Goal: Information Seeking & Learning: Learn about a topic

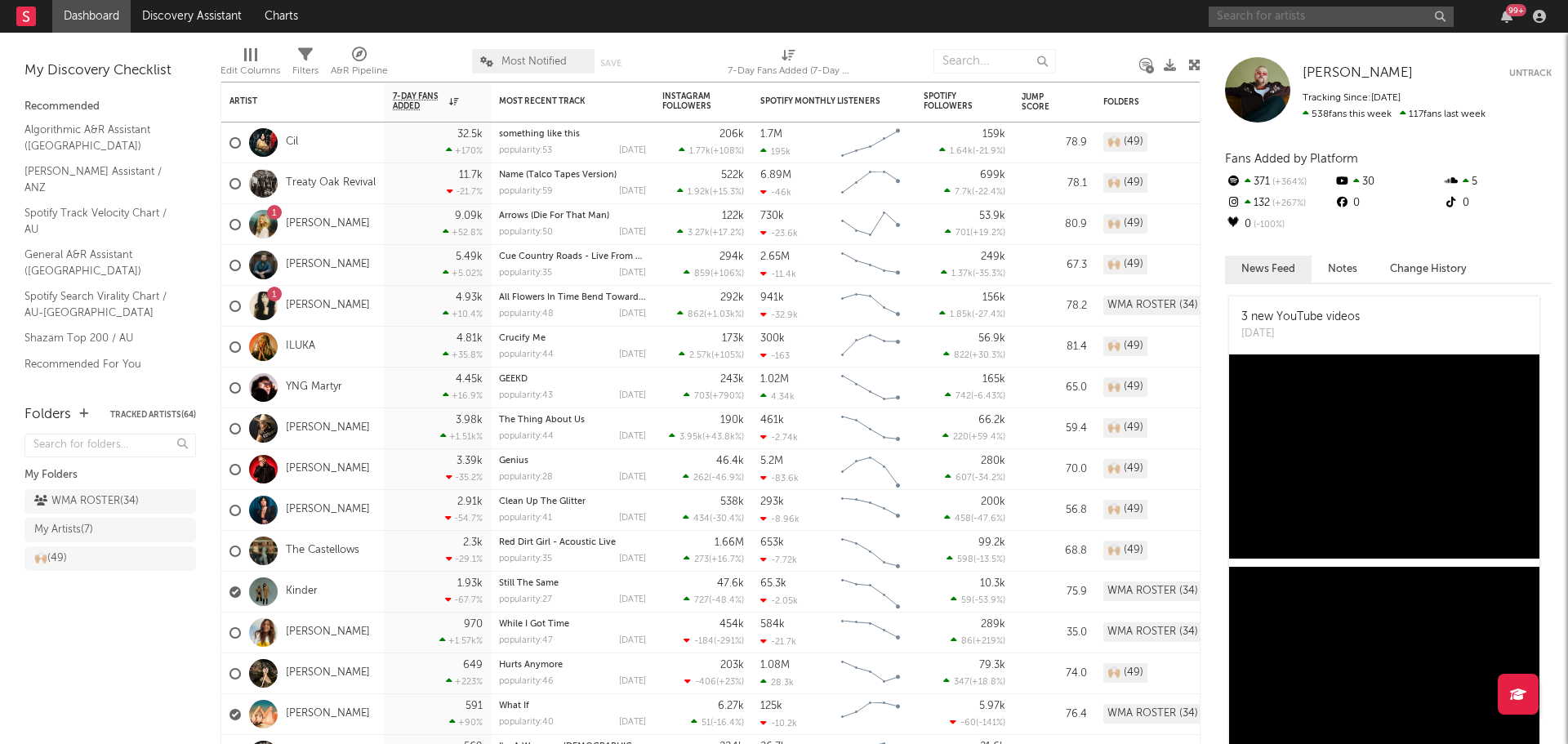
click at [1284, 20] on input "text" at bounding box center [1330, 16] width 245 height 20
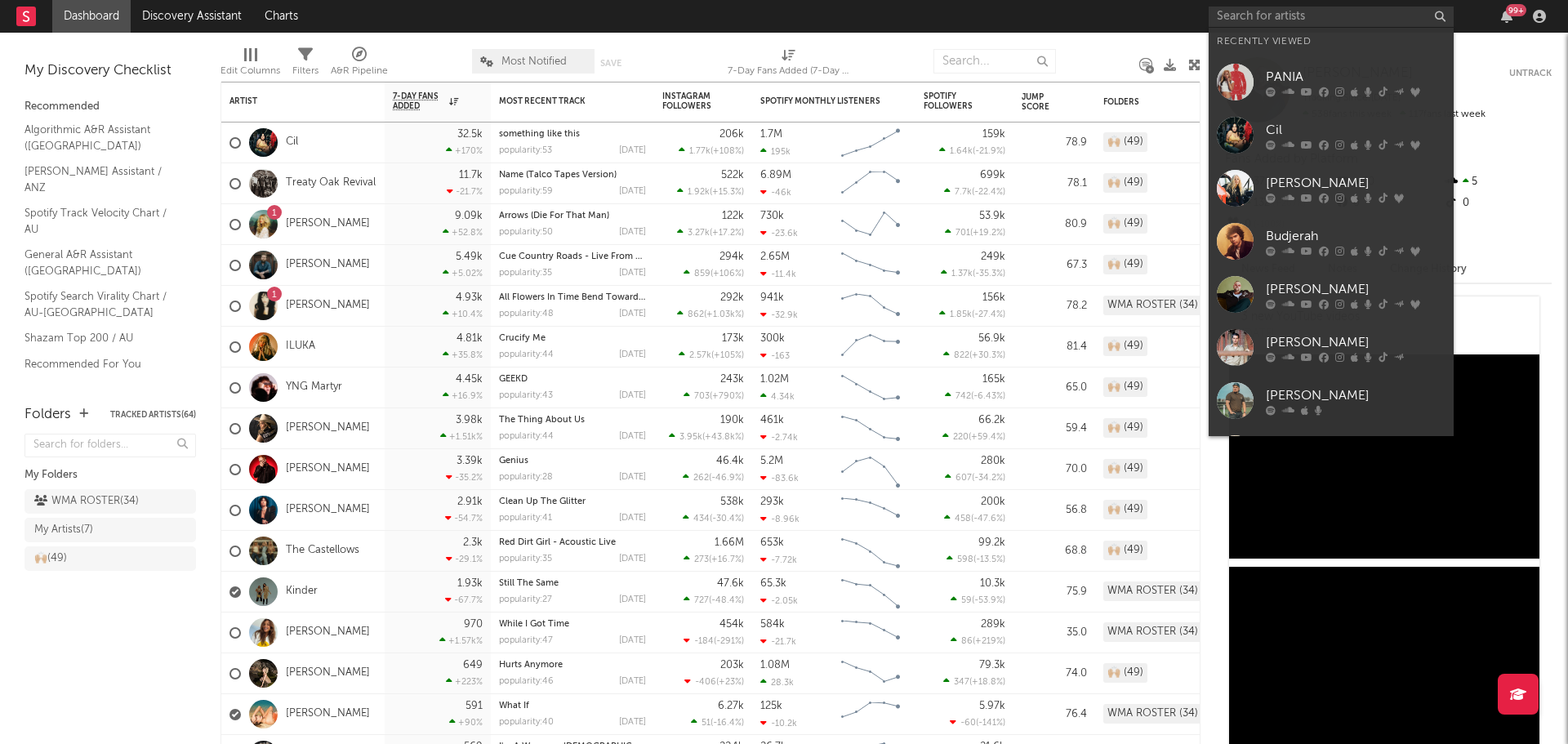
drag, startPoint x: 1234, startPoint y: 306, endPoint x: 72, endPoint y: 584, distance: 1194.8
click at [1234, 306] on div at bounding box center [1234, 294] width 37 height 37
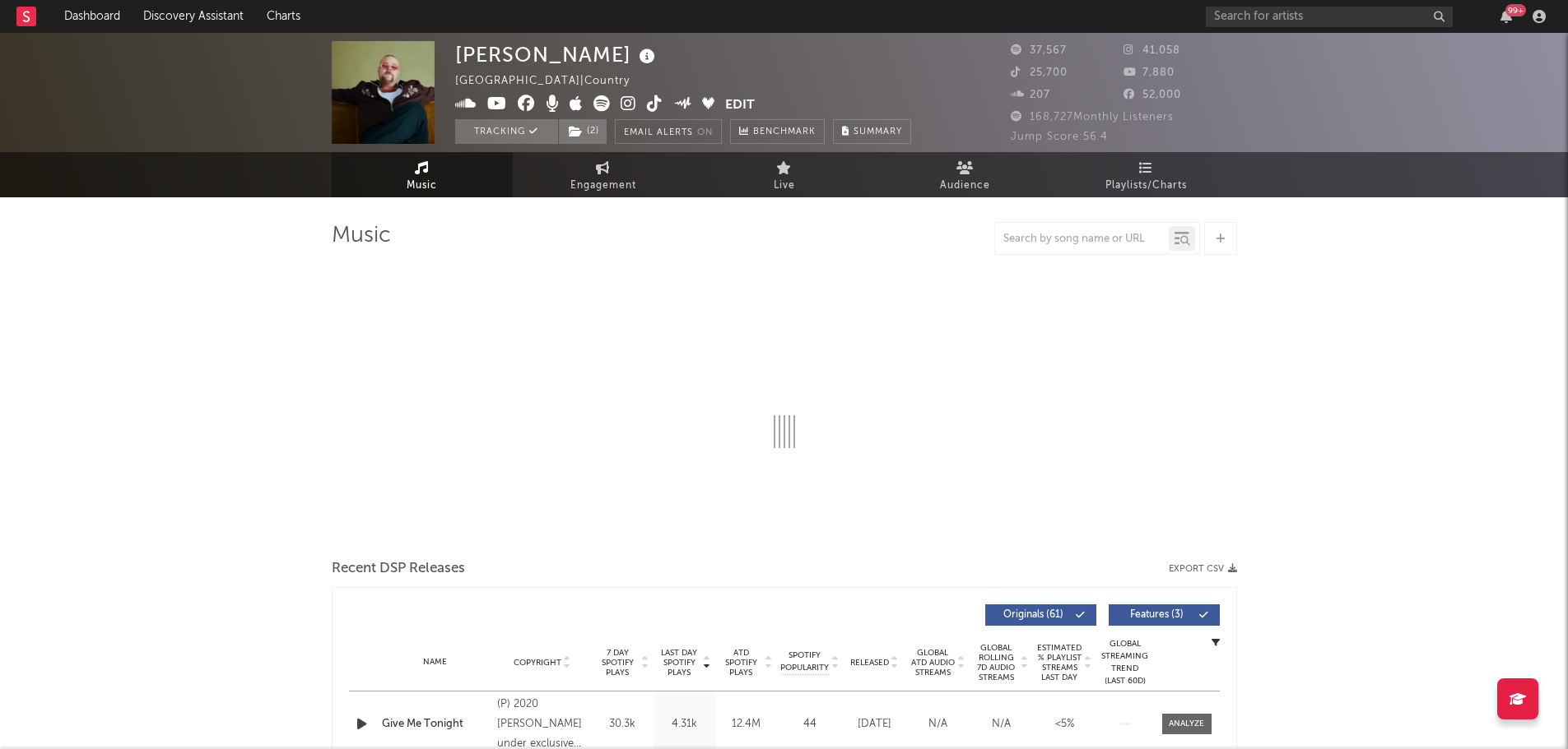
select select "6m"
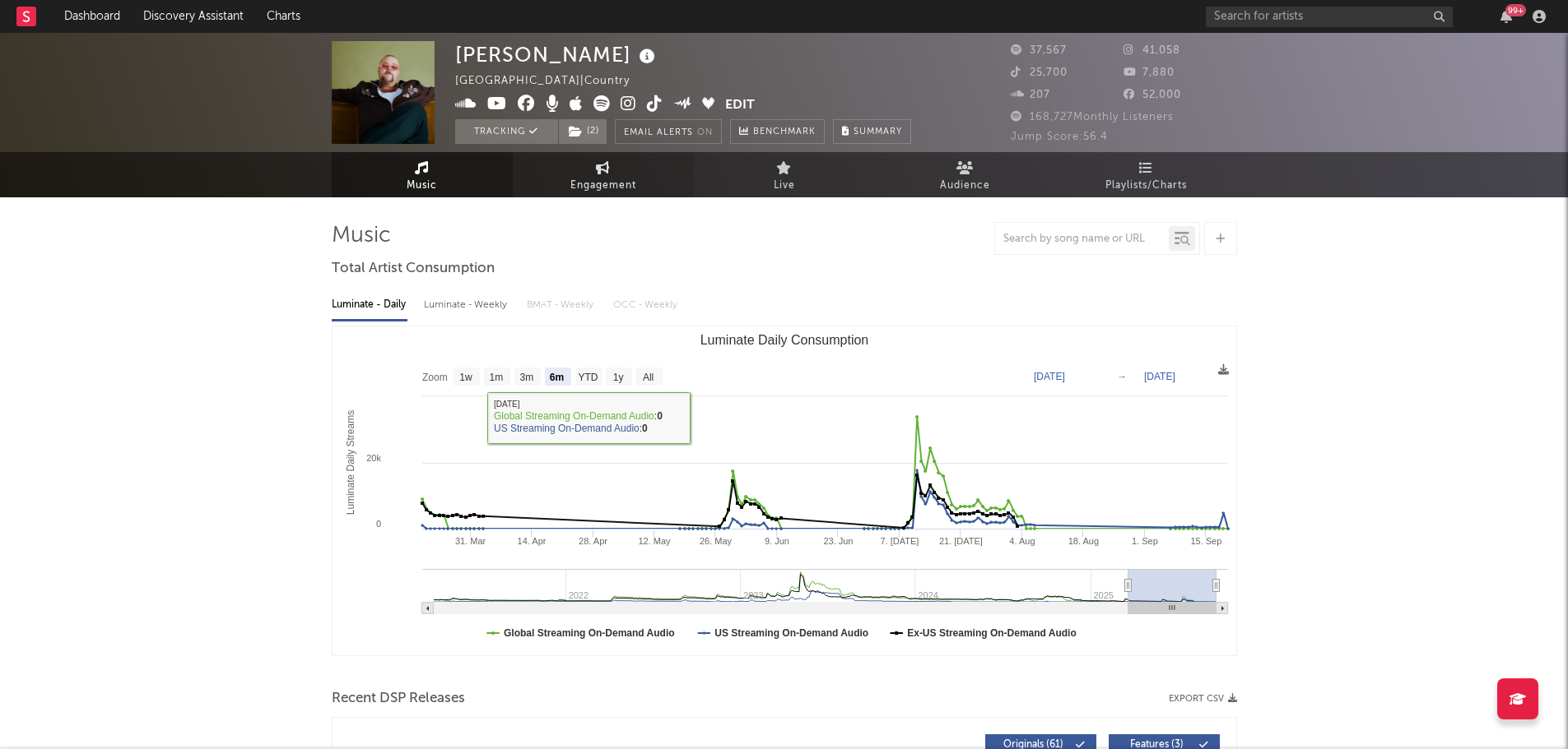
click at [665, 152] on link "Engagement" at bounding box center [603, 175] width 181 height 45
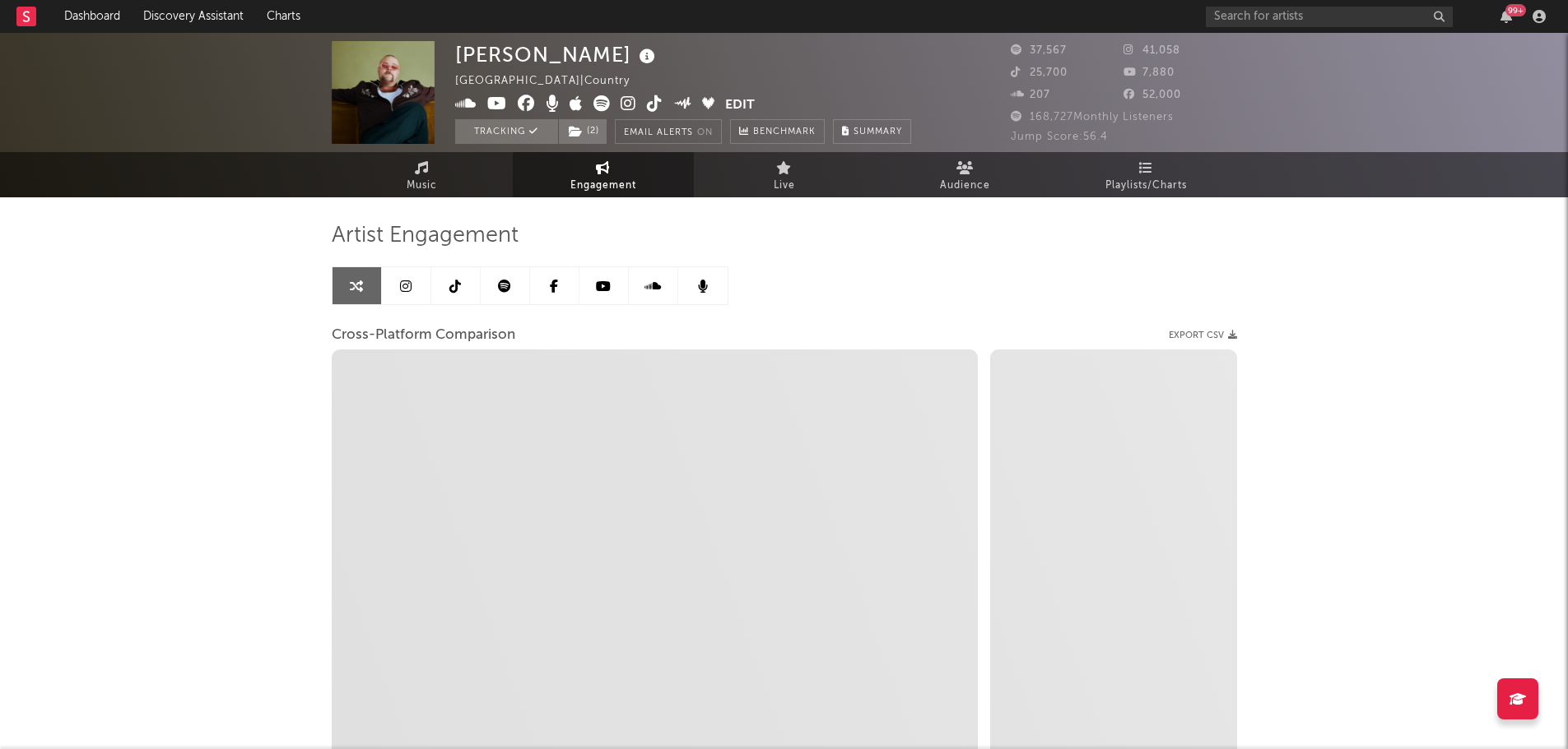
select select "1w"
select select "1m"
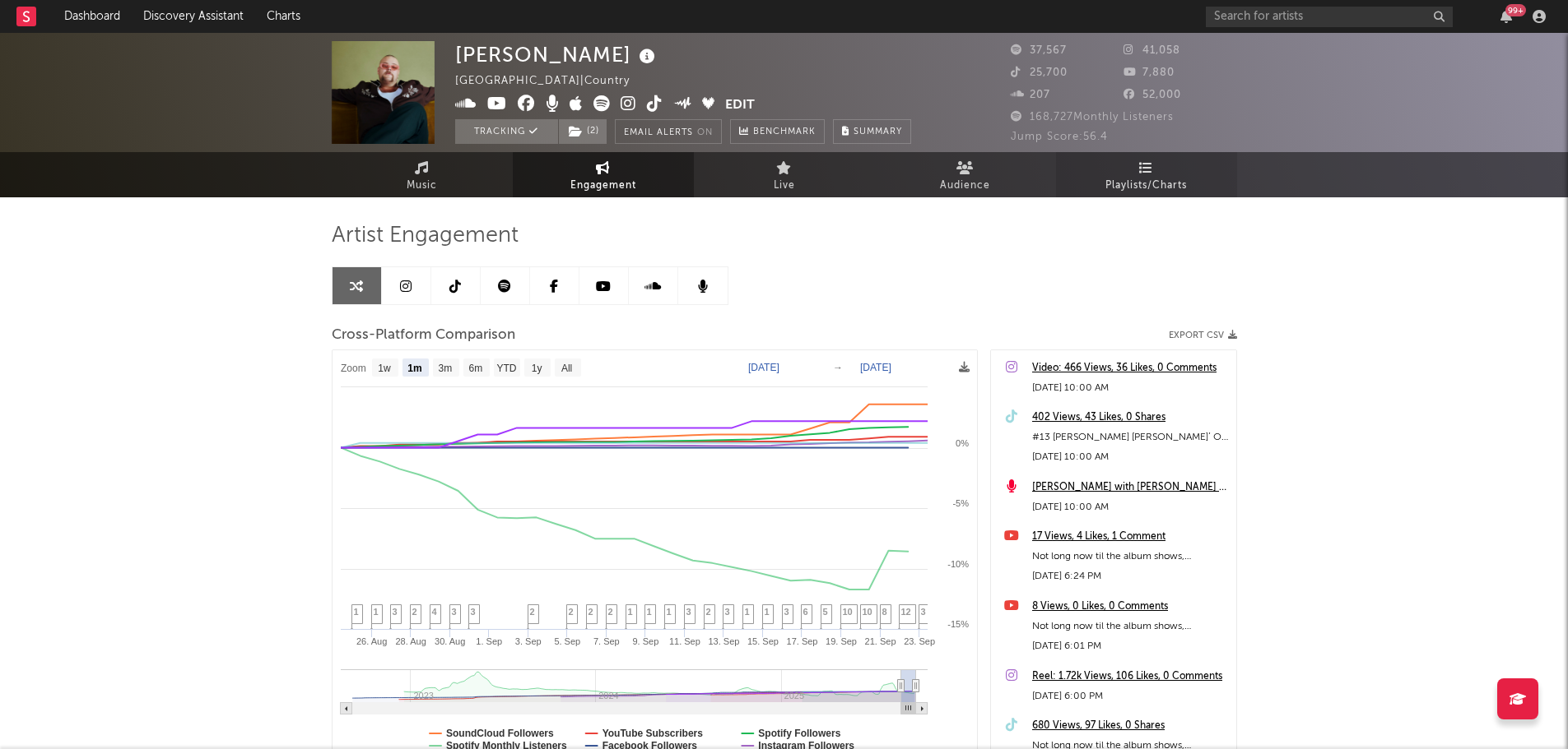
click at [1137, 188] on span "Playlists/Charts" at bounding box center [1146, 186] width 82 height 20
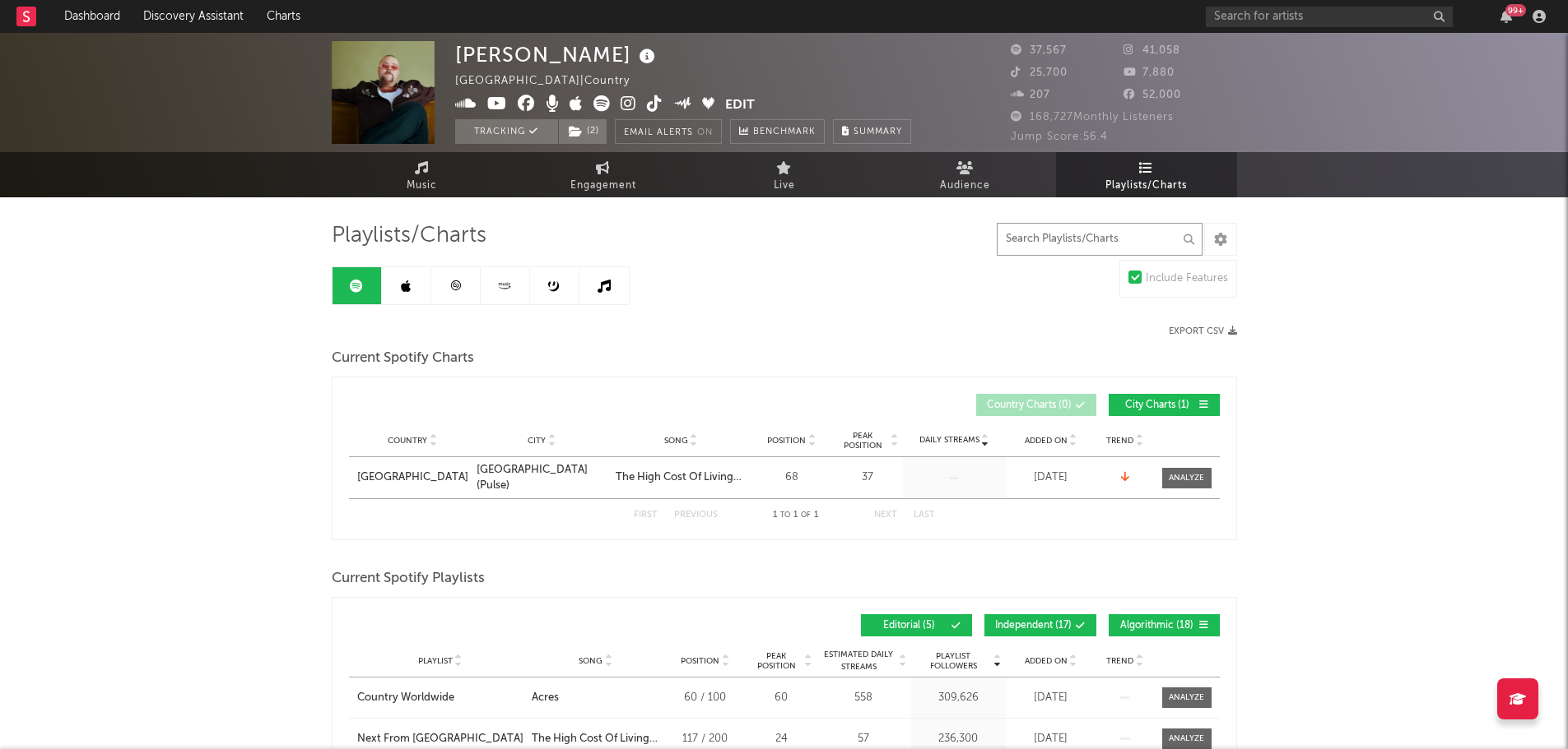
click at [1048, 249] on input "text" at bounding box center [1100, 240] width 206 height 33
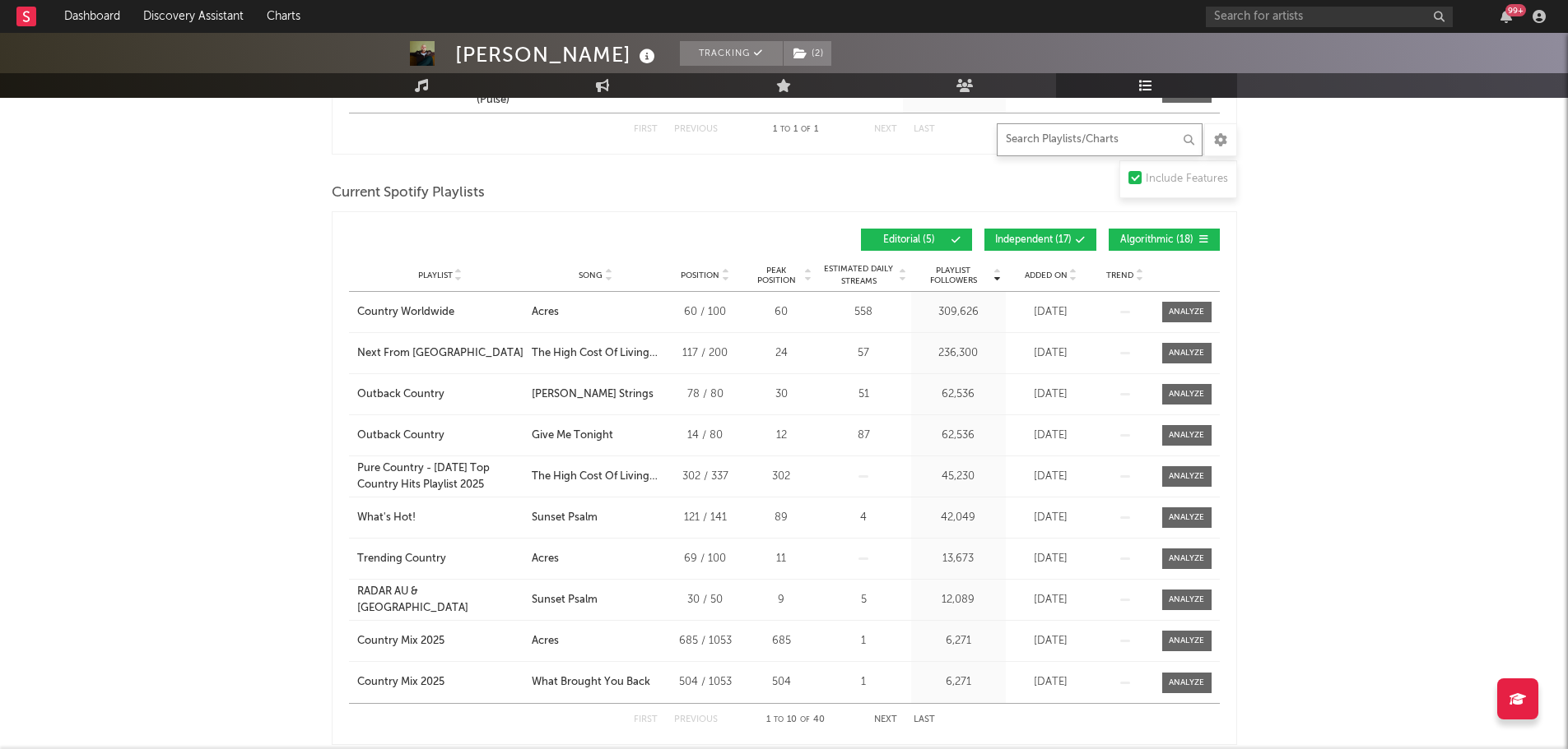
scroll to position [411, 0]
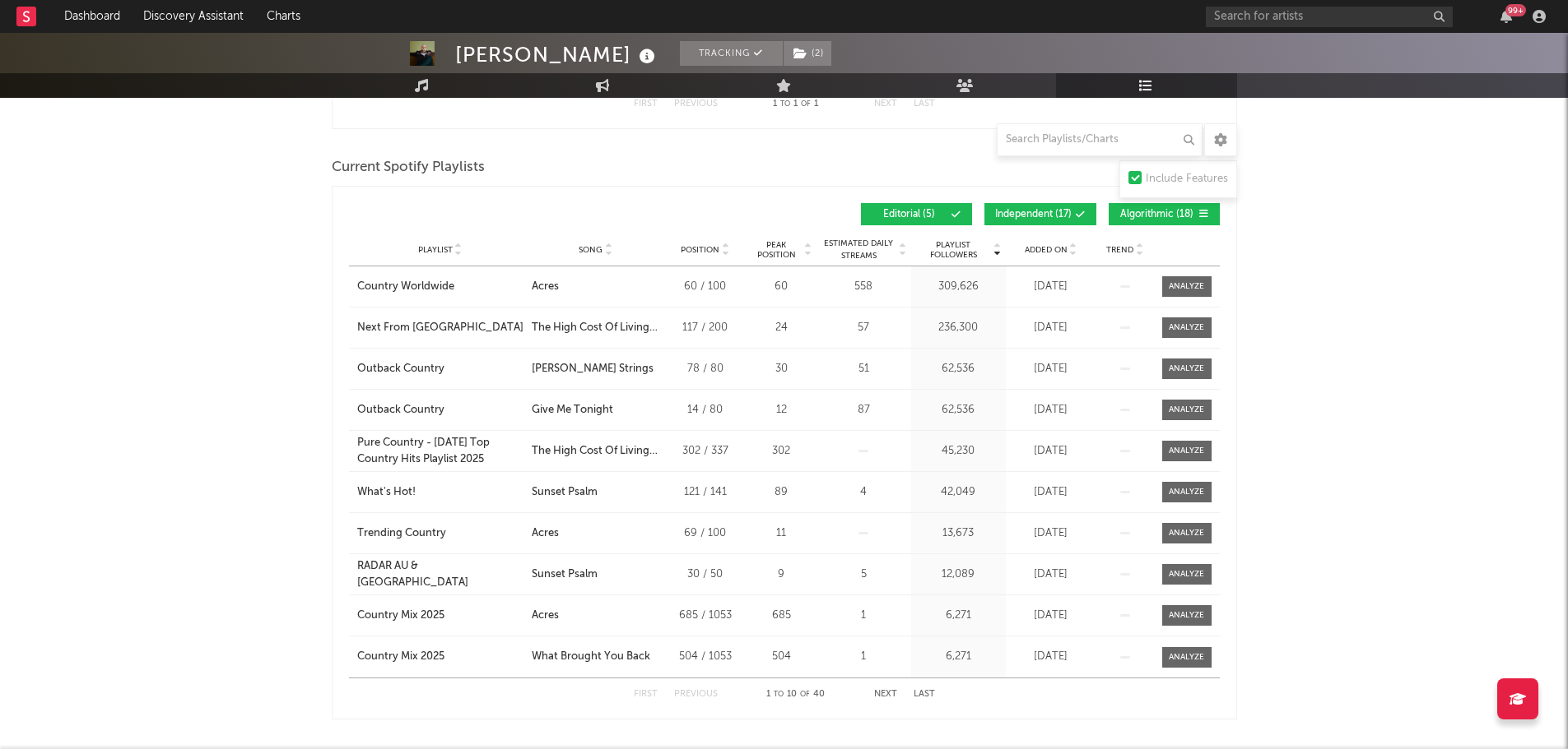
click at [1066, 250] on span "Added On" at bounding box center [1046, 250] width 43 height 10
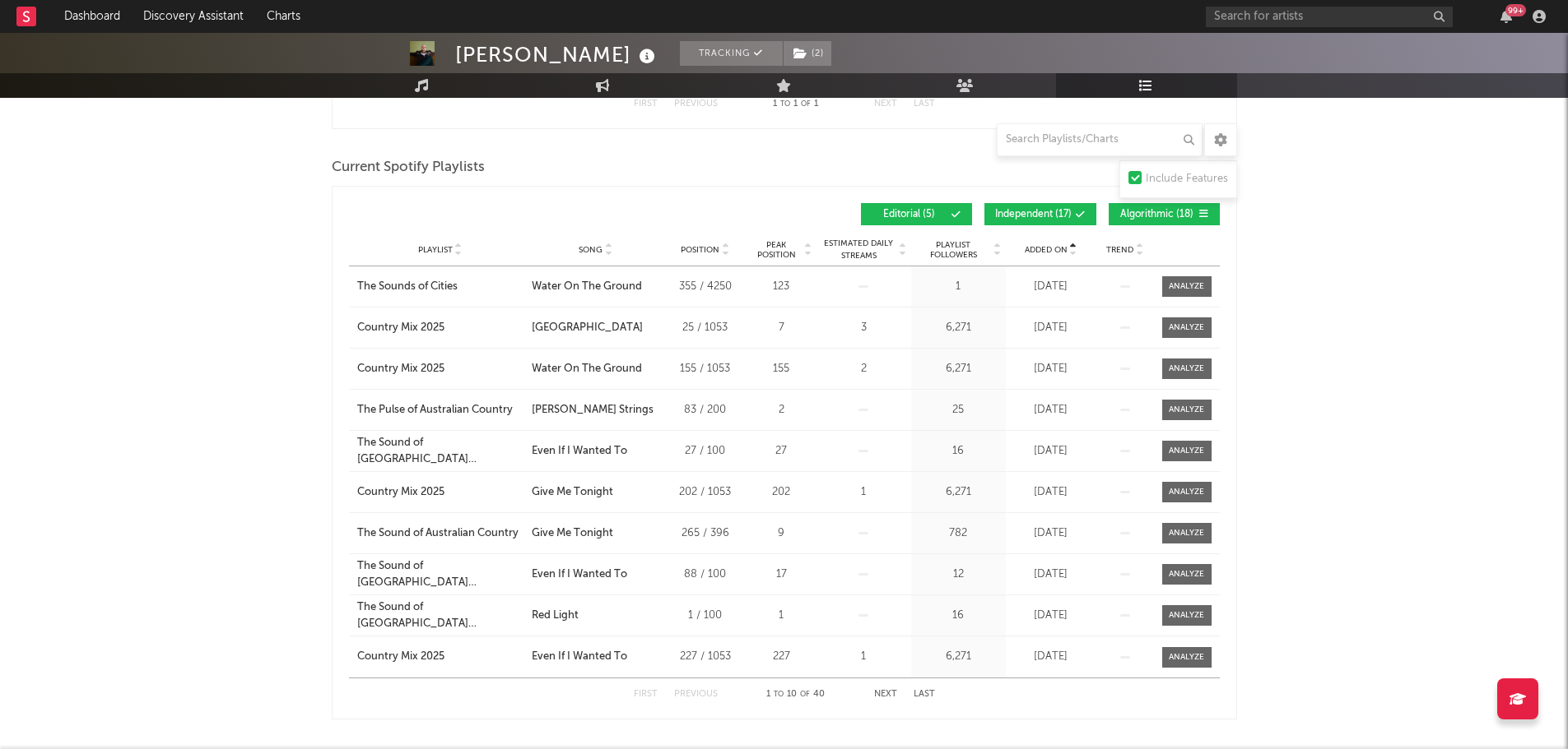
click at [1066, 250] on span "Added On" at bounding box center [1046, 250] width 43 height 10
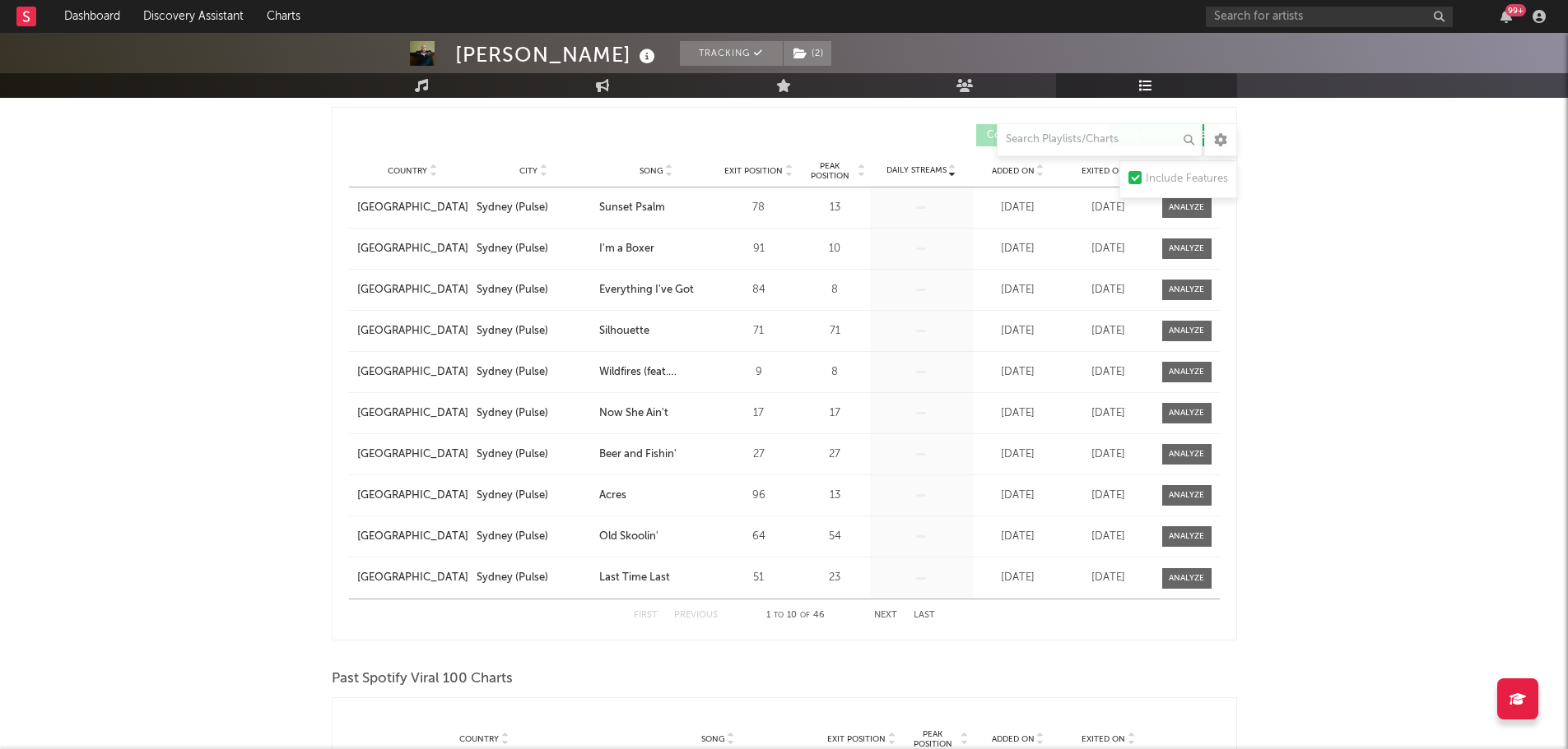
scroll to position [987, 0]
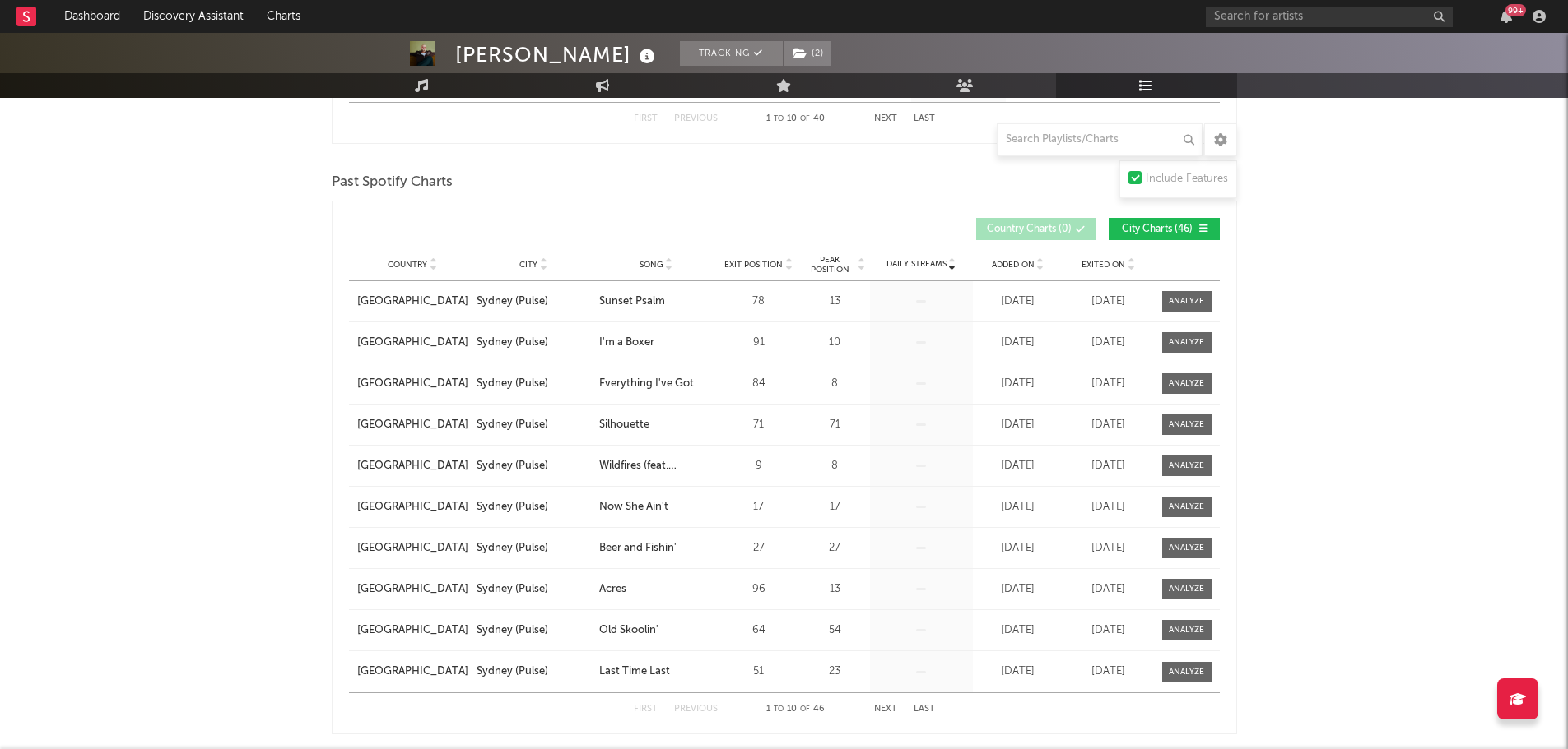
click at [1027, 266] on span "Added On" at bounding box center [1013, 264] width 43 height 10
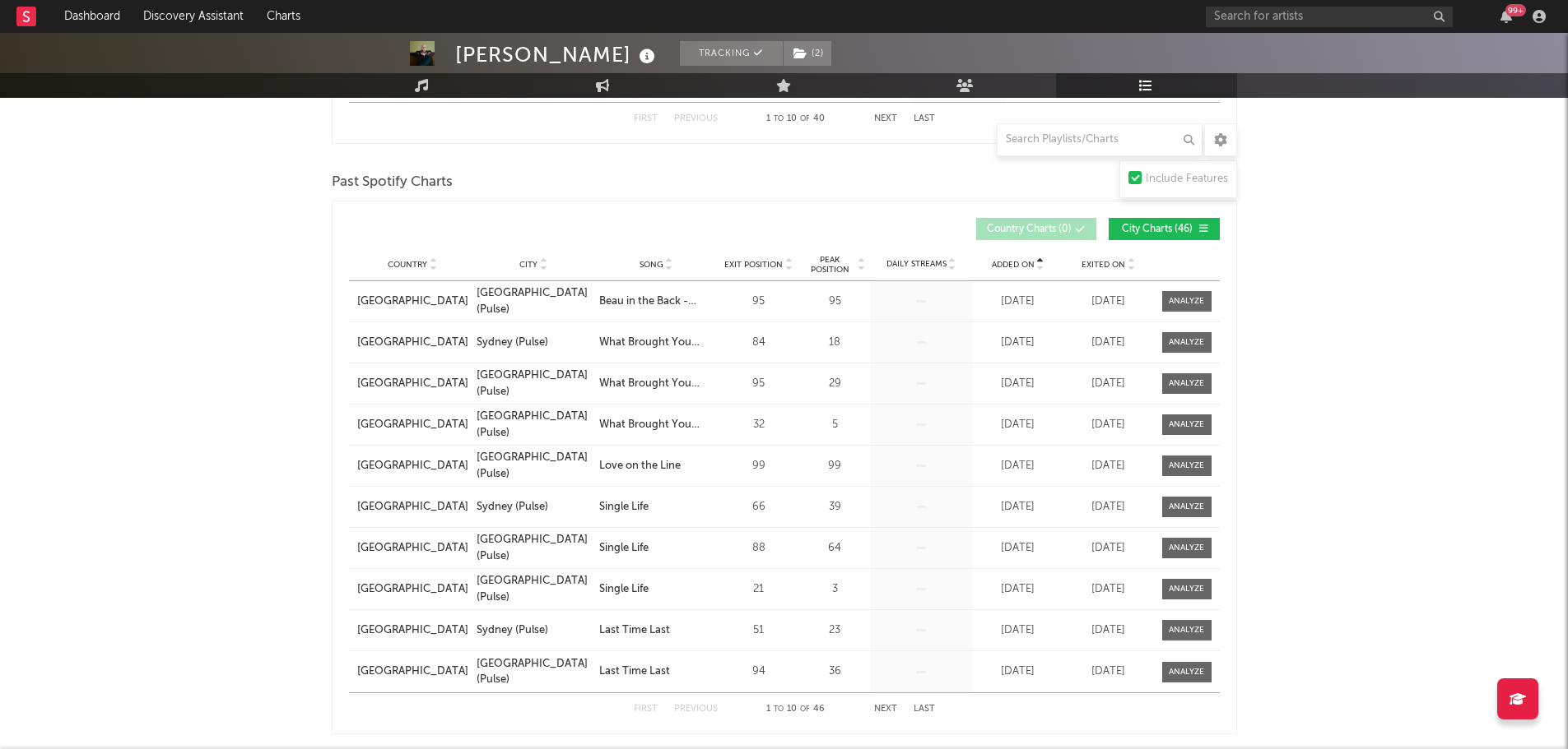
click at [1027, 266] on span "Added On" at bounding box center [1013, 264] width 43 height 10
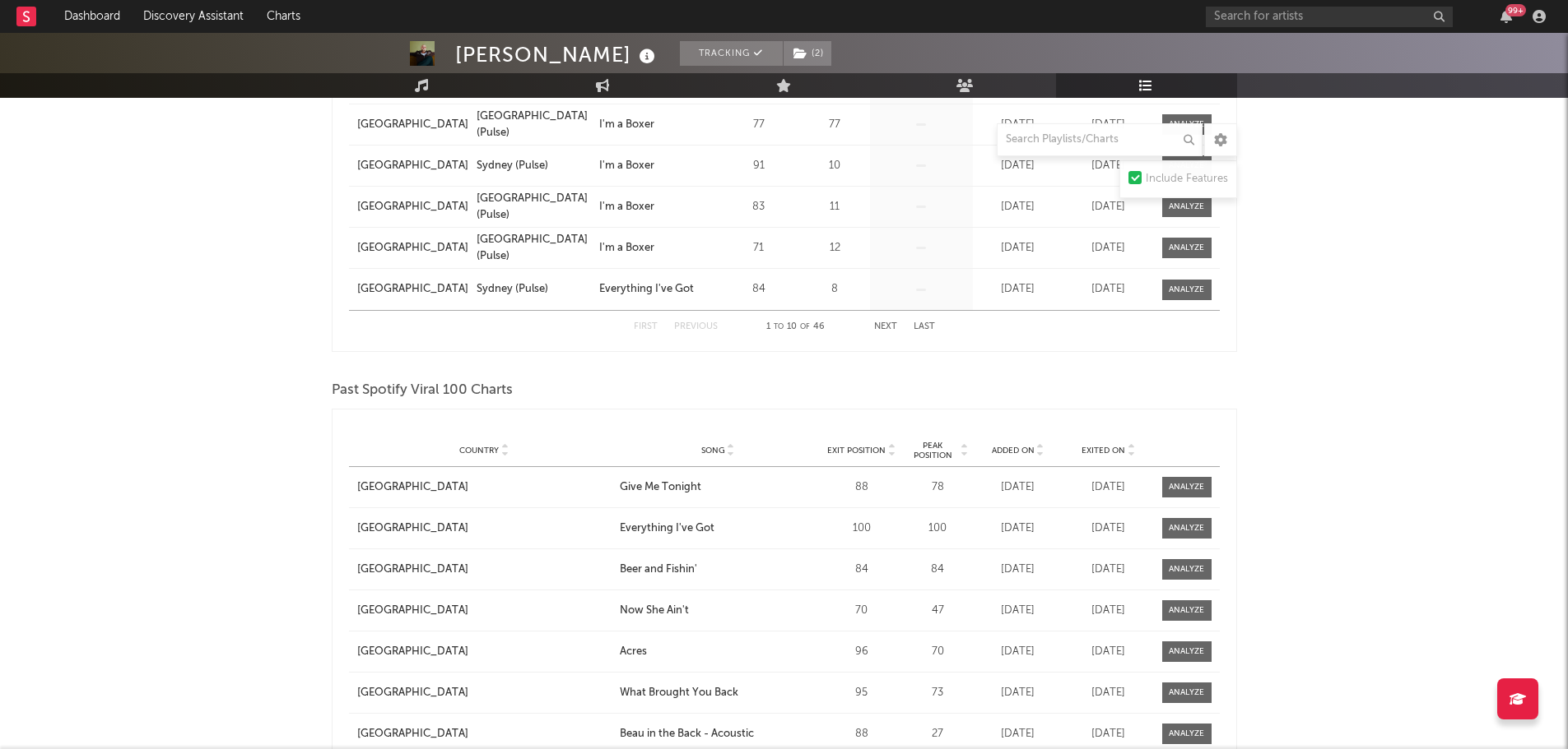
scroll to position [1398, 0]
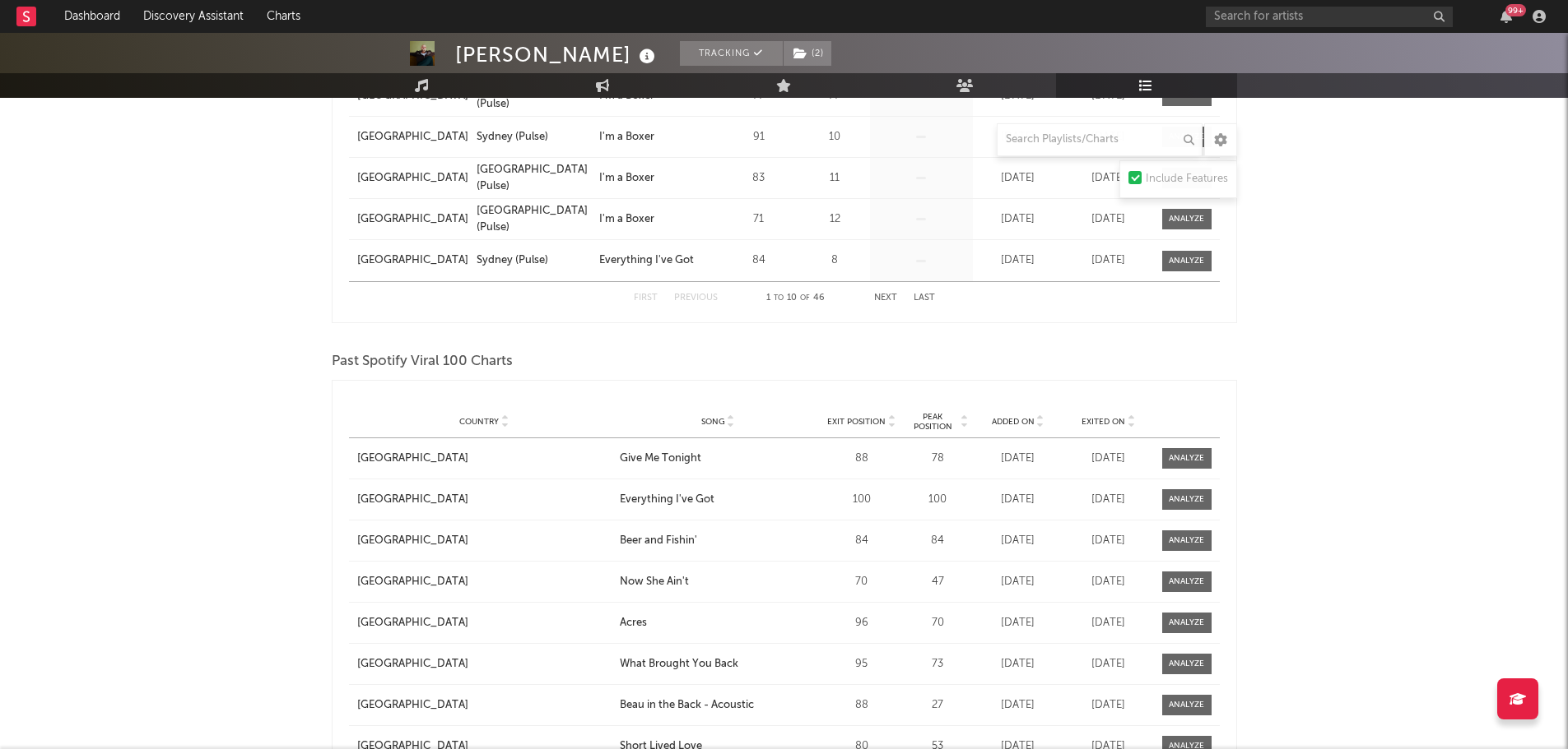
click at [1036, 422] on icon at bounding box center [1040, 425] width 8 height 7
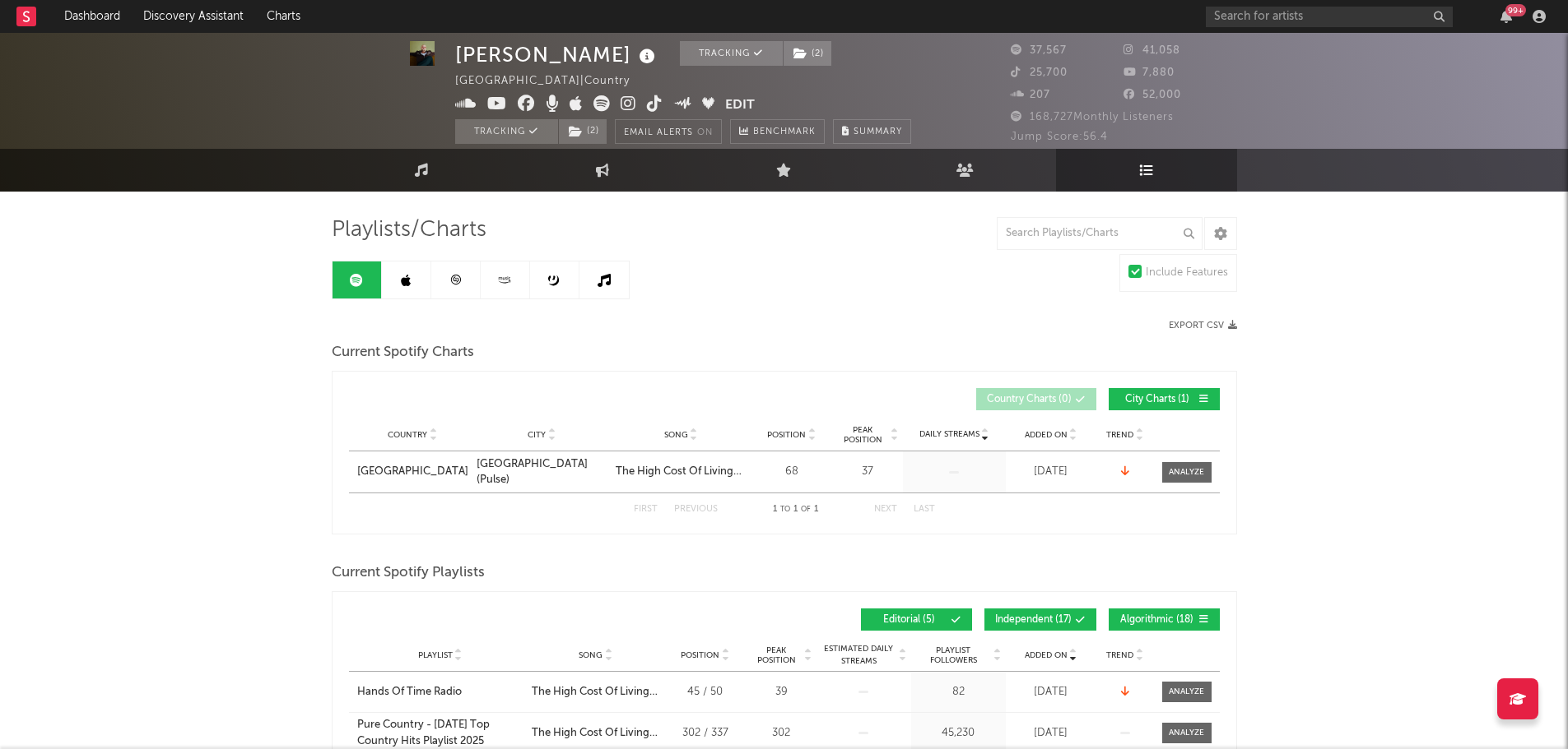
scroll to position [0, 0]
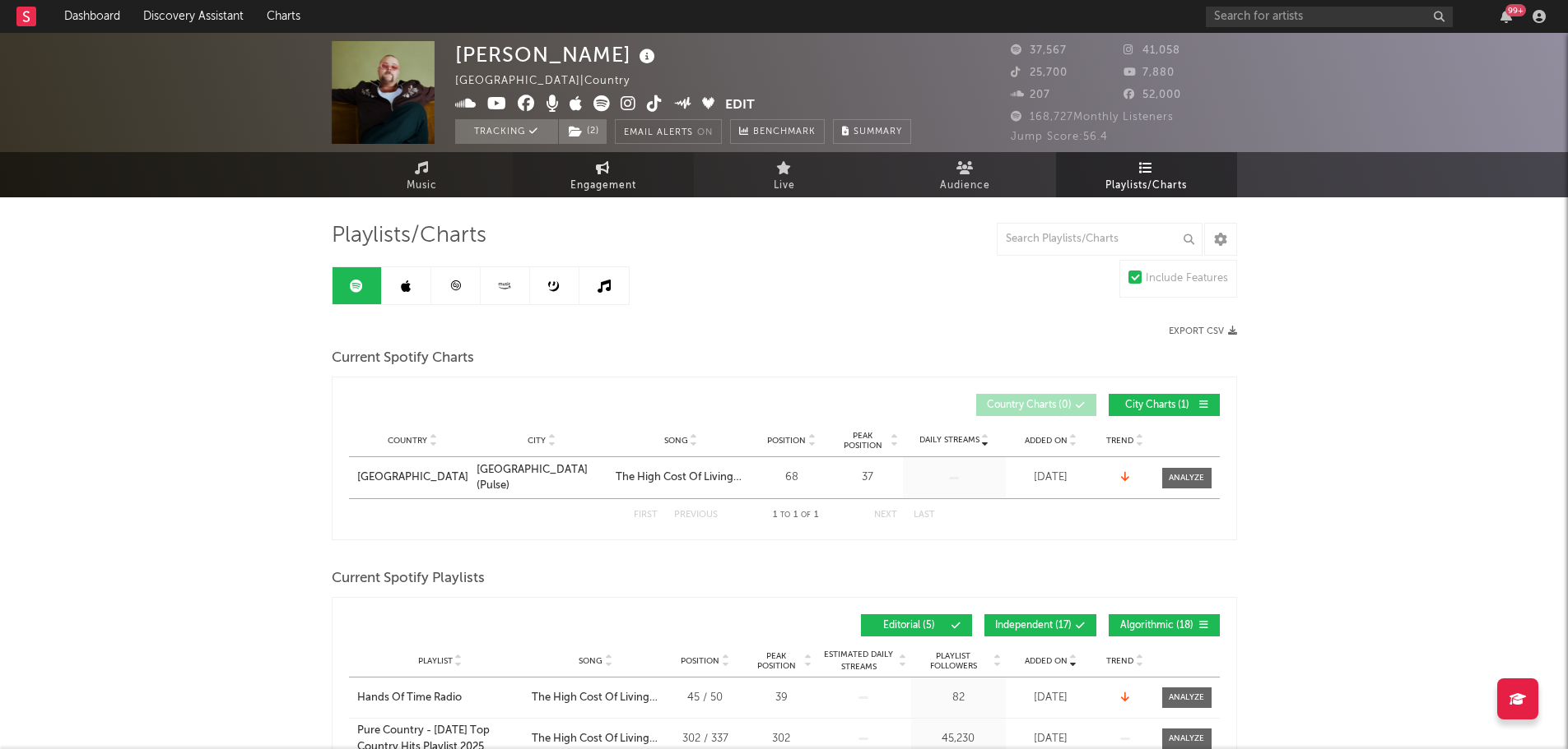
click at [571, 181] on span "Engagement" at bounding box center [603, 186] width 66 height 20
select select "1w"
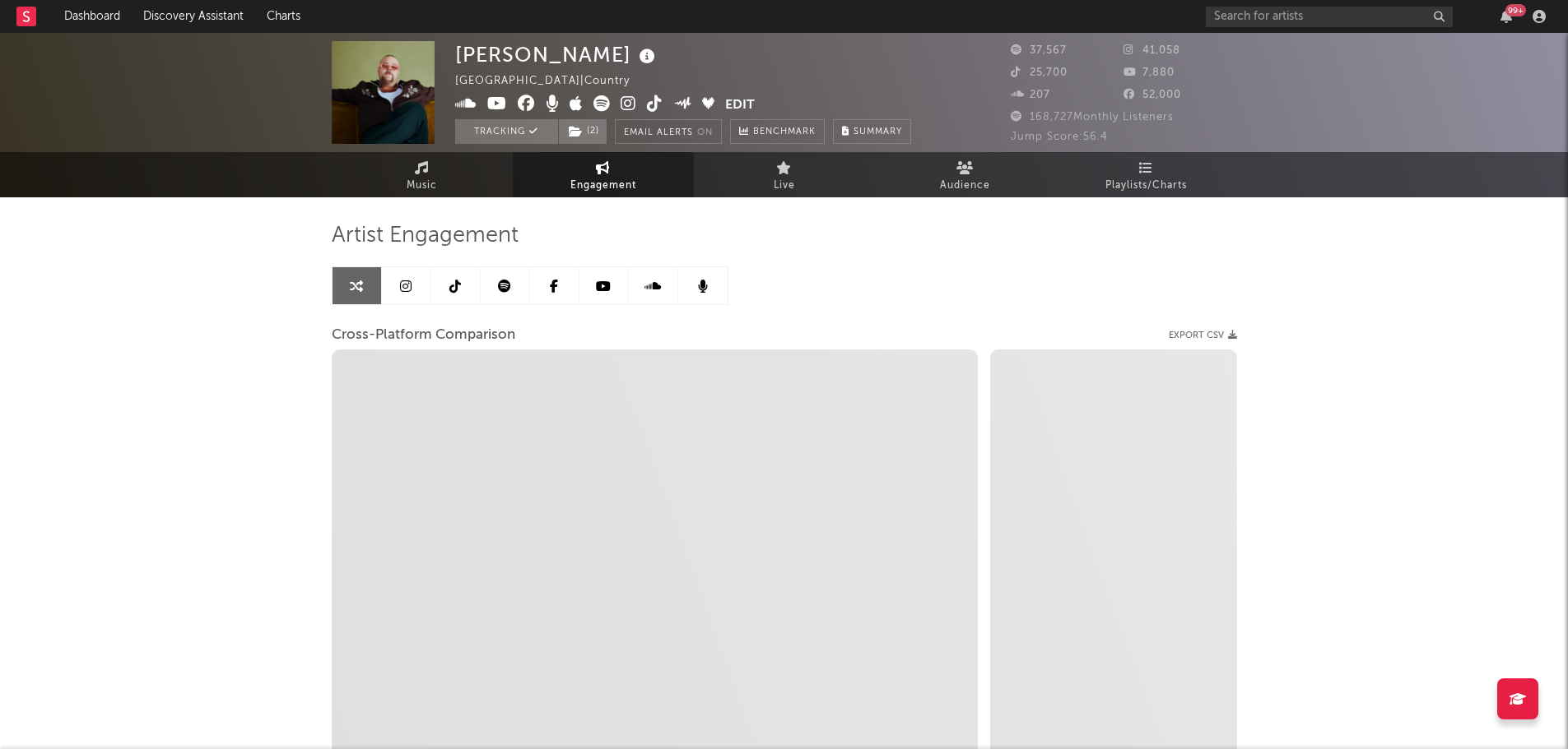
select select "1m"
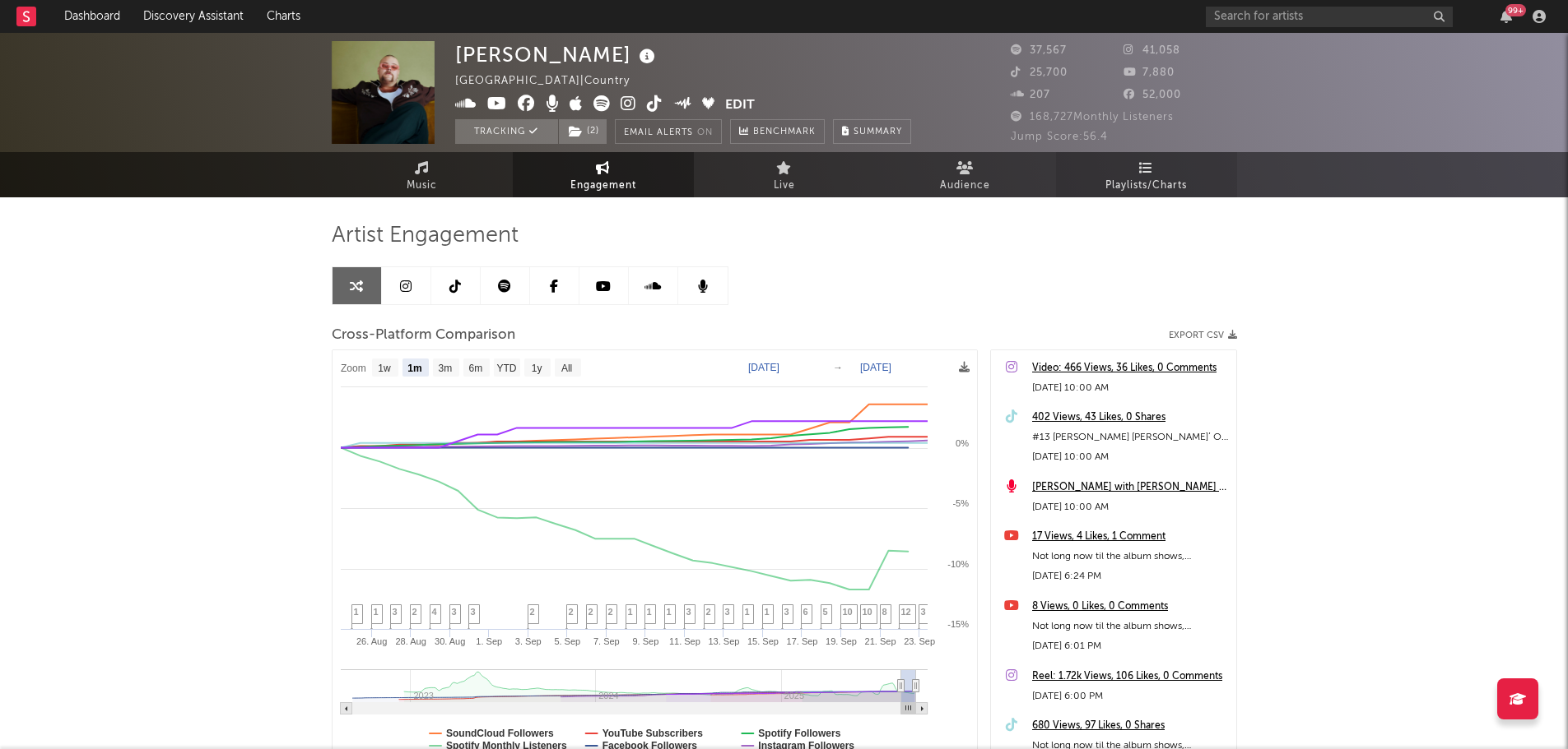
click at [1126, 184] on span "Playlists/Charts" at bounding box center [1146, 186] width 82 height 20
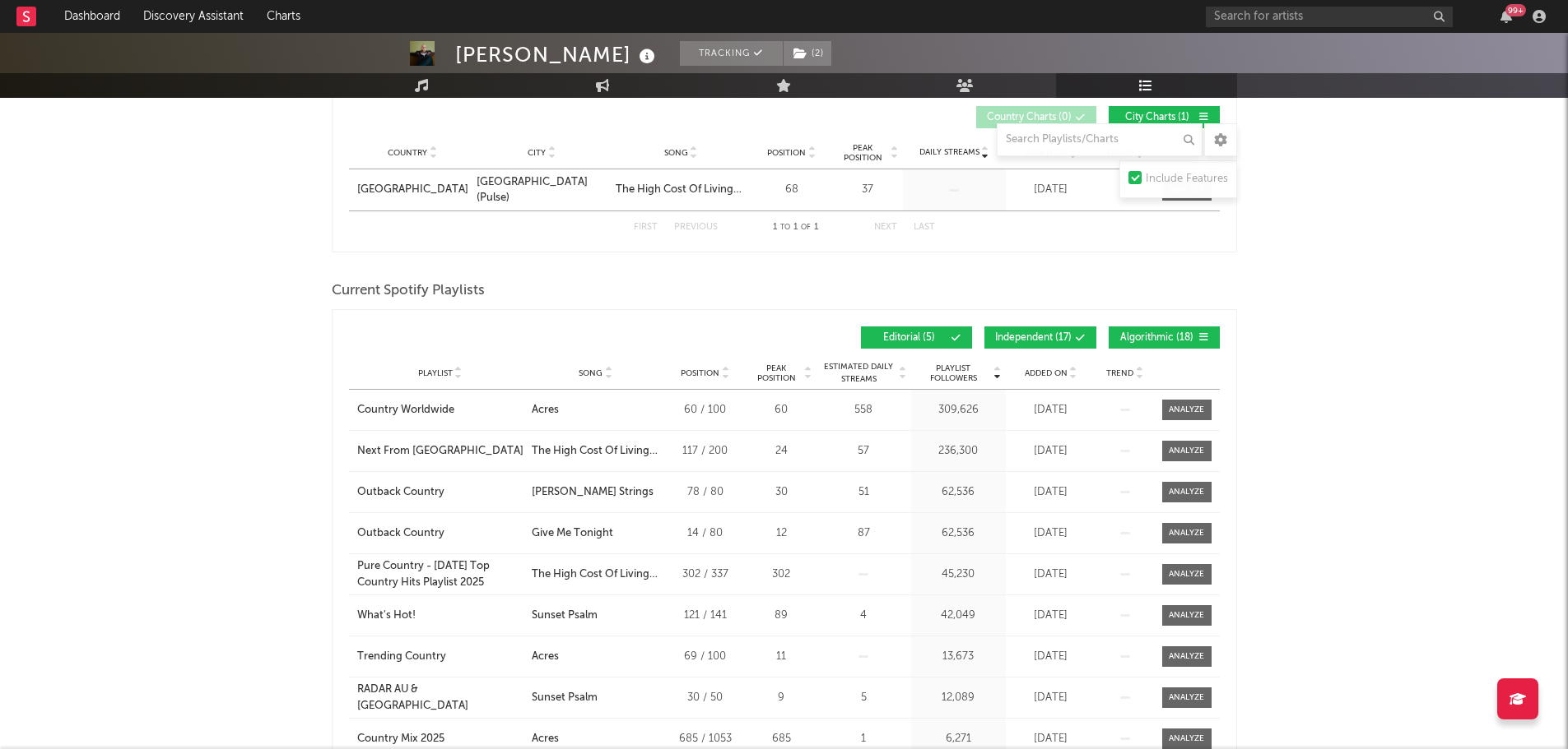
scroll to position [329, 0]
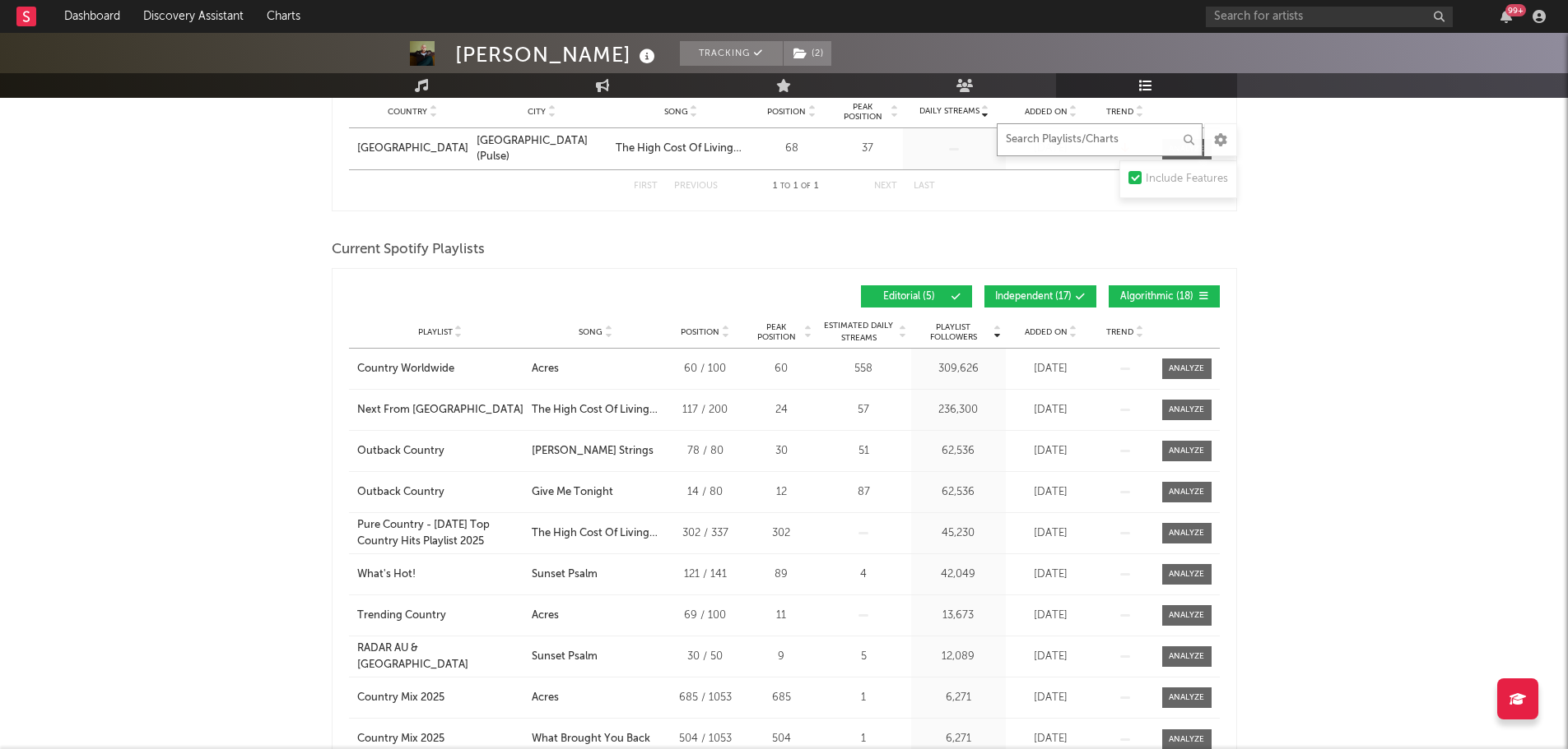
click at [1074, 145] on input "text" at bounding box center [1100, 140] width 206 height 33
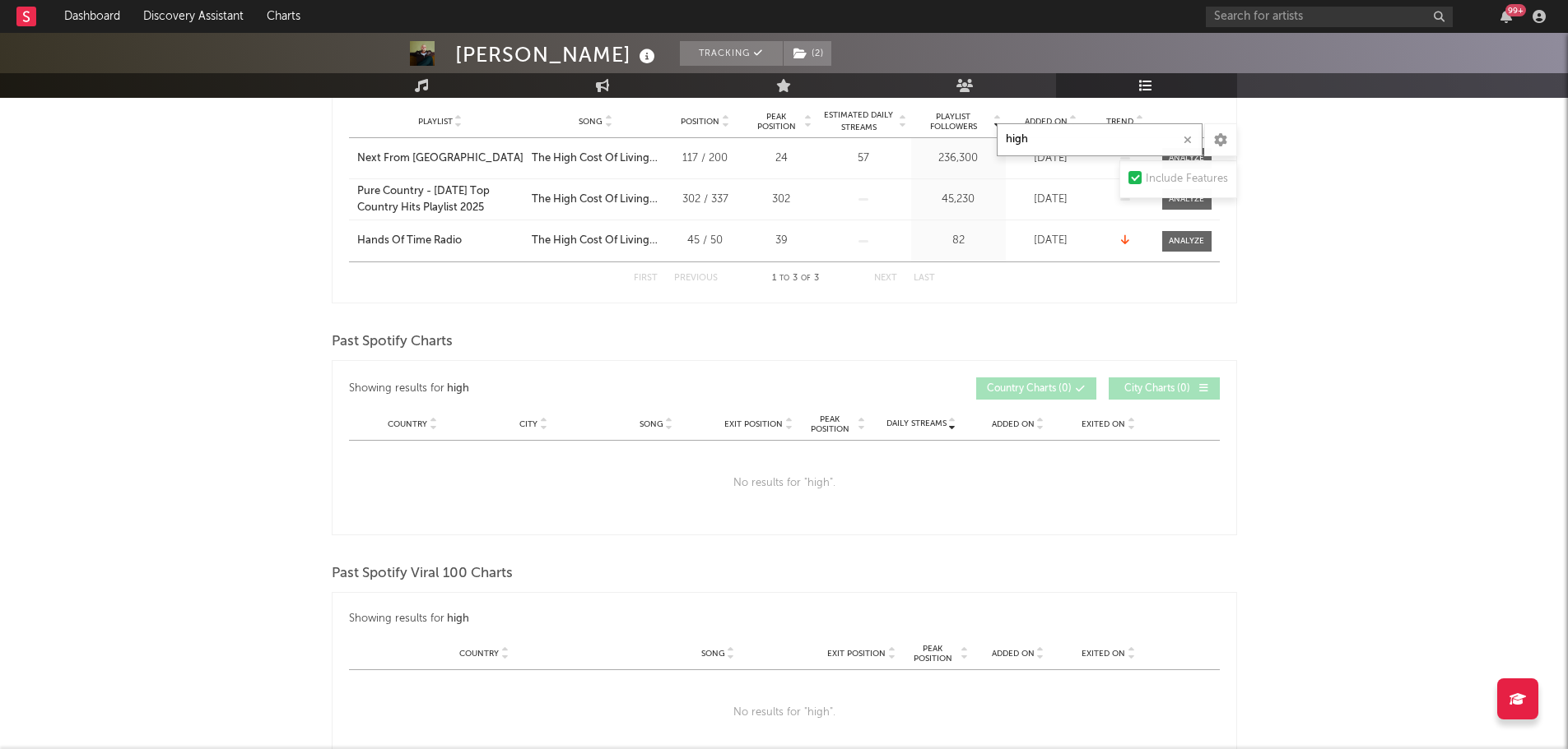
scroll to position [336, 0]
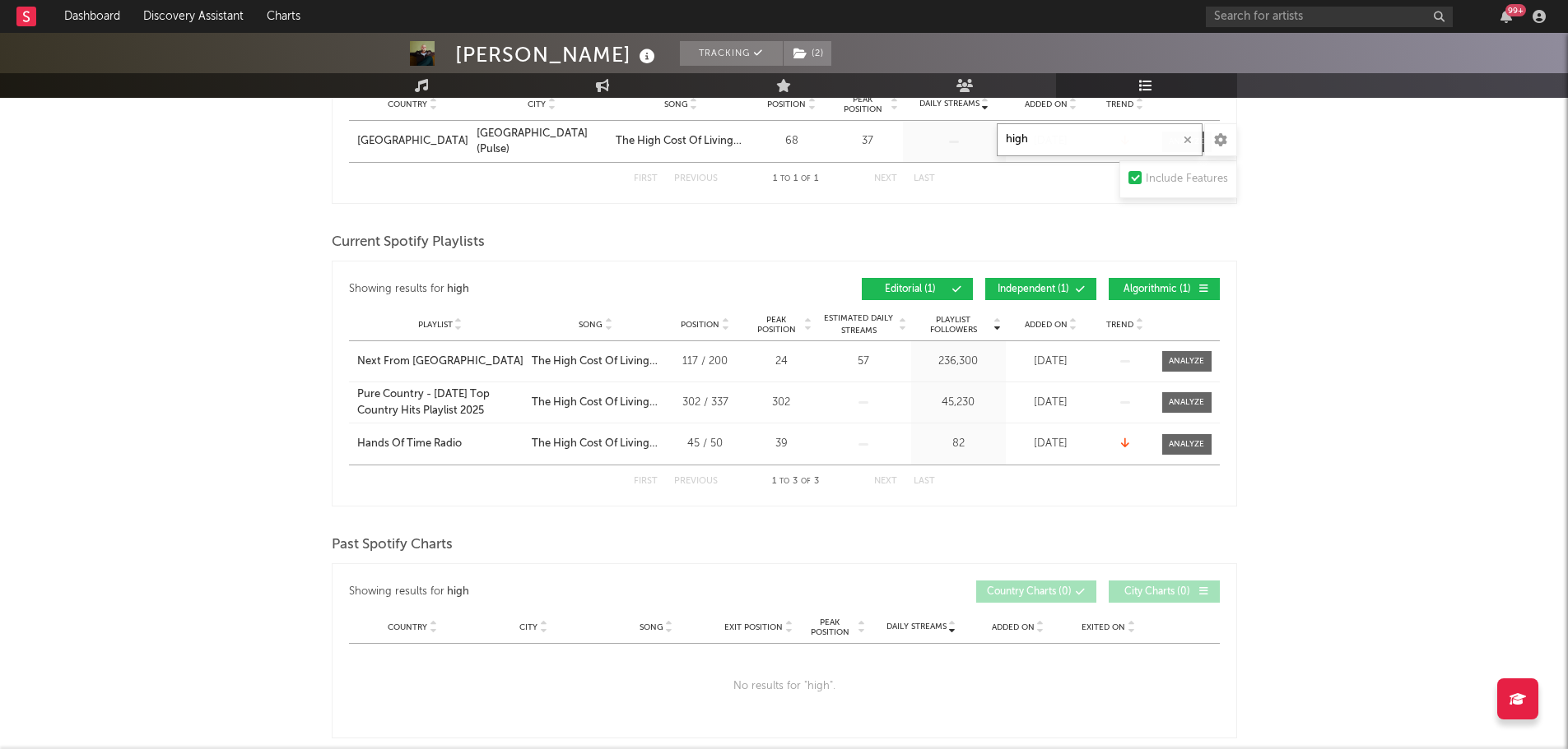
type input "high"
click at [779, 357] on div "24" at bounding box center [781, 362] width 62 height 16
click at [922, 371] on div "Playlist Followers 236,300" at bounding box center [958, 361] width 95 height 40
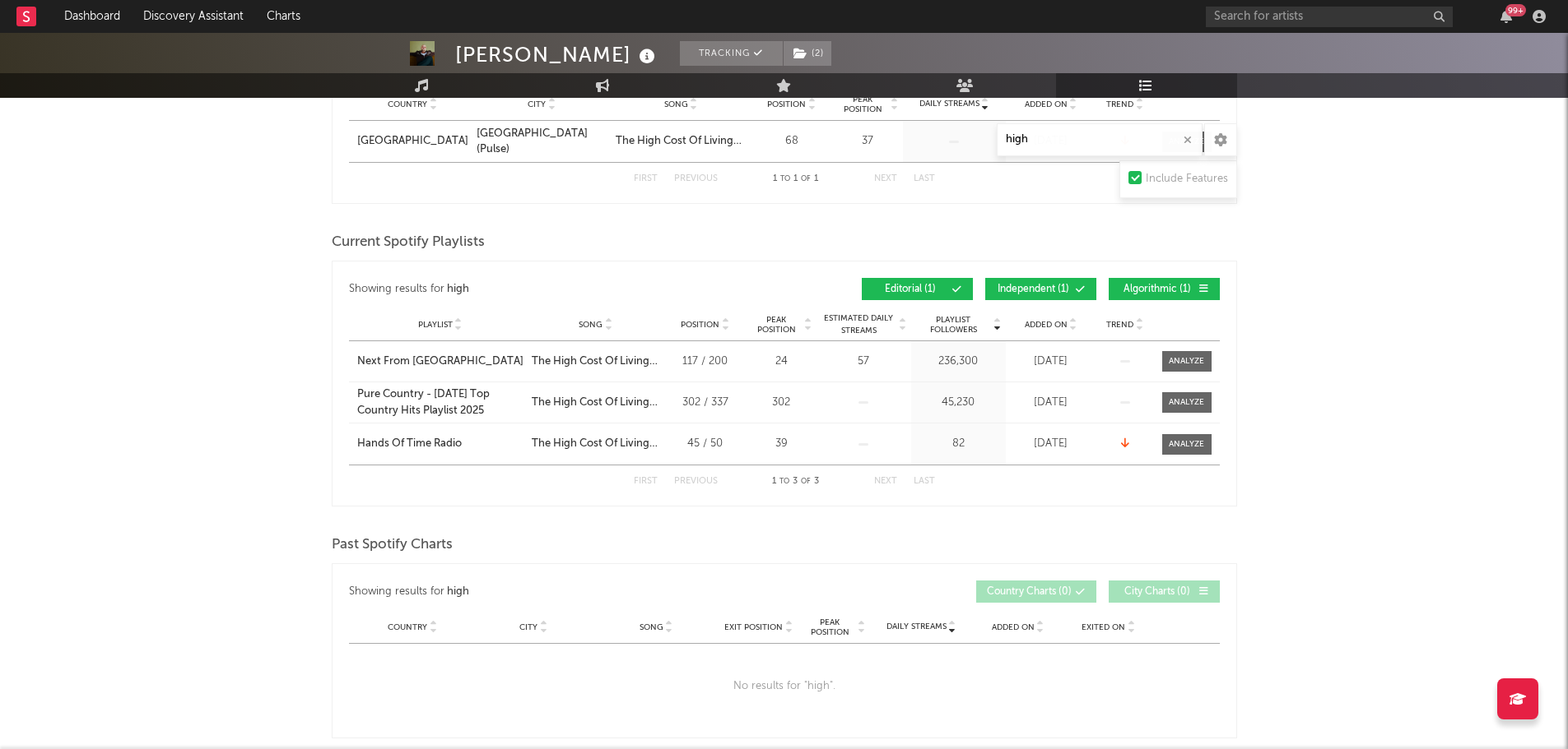
click at [865, 357] on div "57" at bounding box center [863, 362] width 87 height 16
click at [782, 370] on div "Playlist Next From [GEOGRAPHIC_DATA] Song The High Cost Of Living (feat. [PERSO…" at bounding box center [784, 361] width 871 height 40
click at [922, 371] on div "Playlist Followers 236,300" at bounding box center [958, 361] width 95 height 40
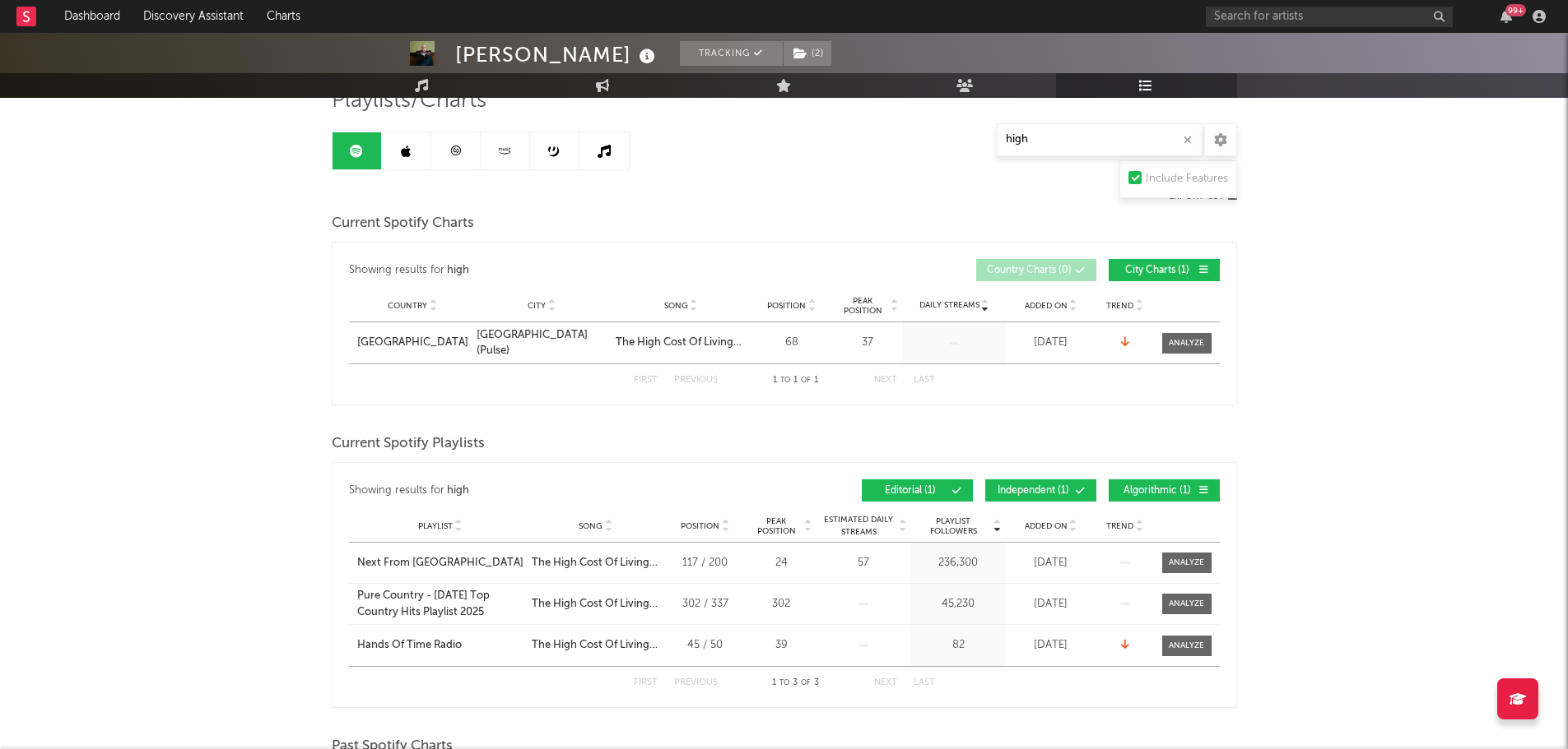
scroll to position [329, 0]
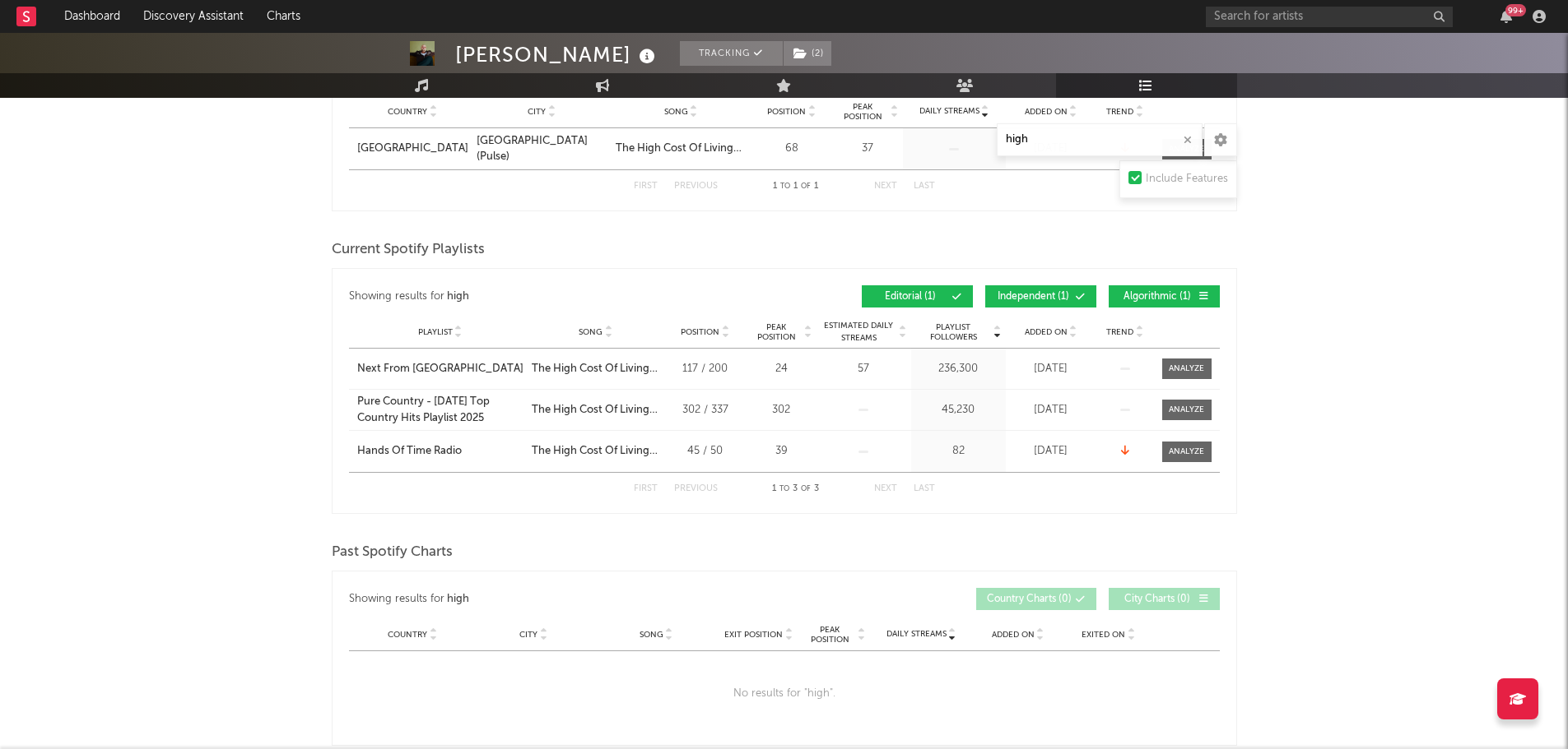
click at [1055, 331] on span "Added On" at bounding box center [1046, 332] width 43 height 10
click at [1179, 364] on div at bounding box center [1185, 368] width 35 height 12
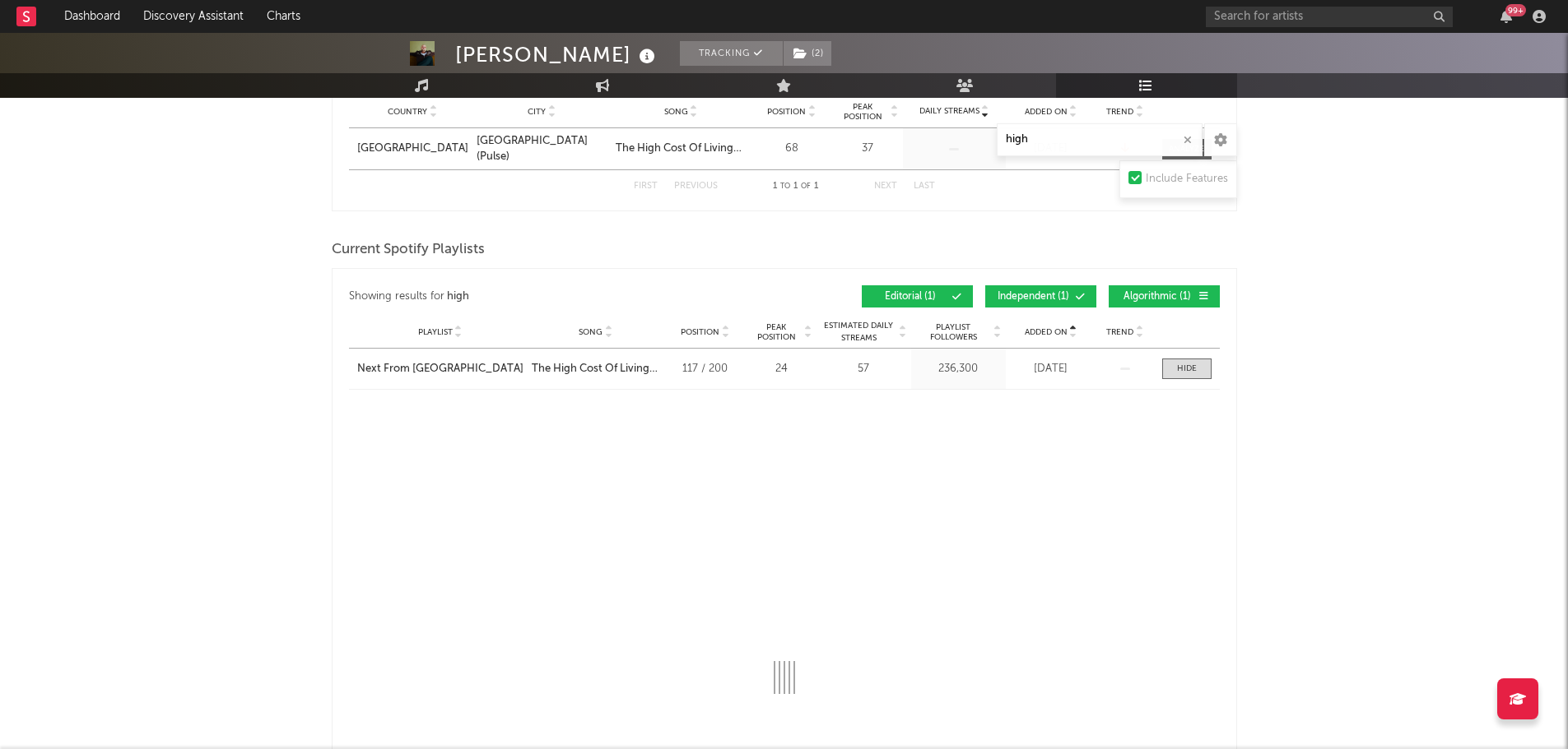
select select "1w"
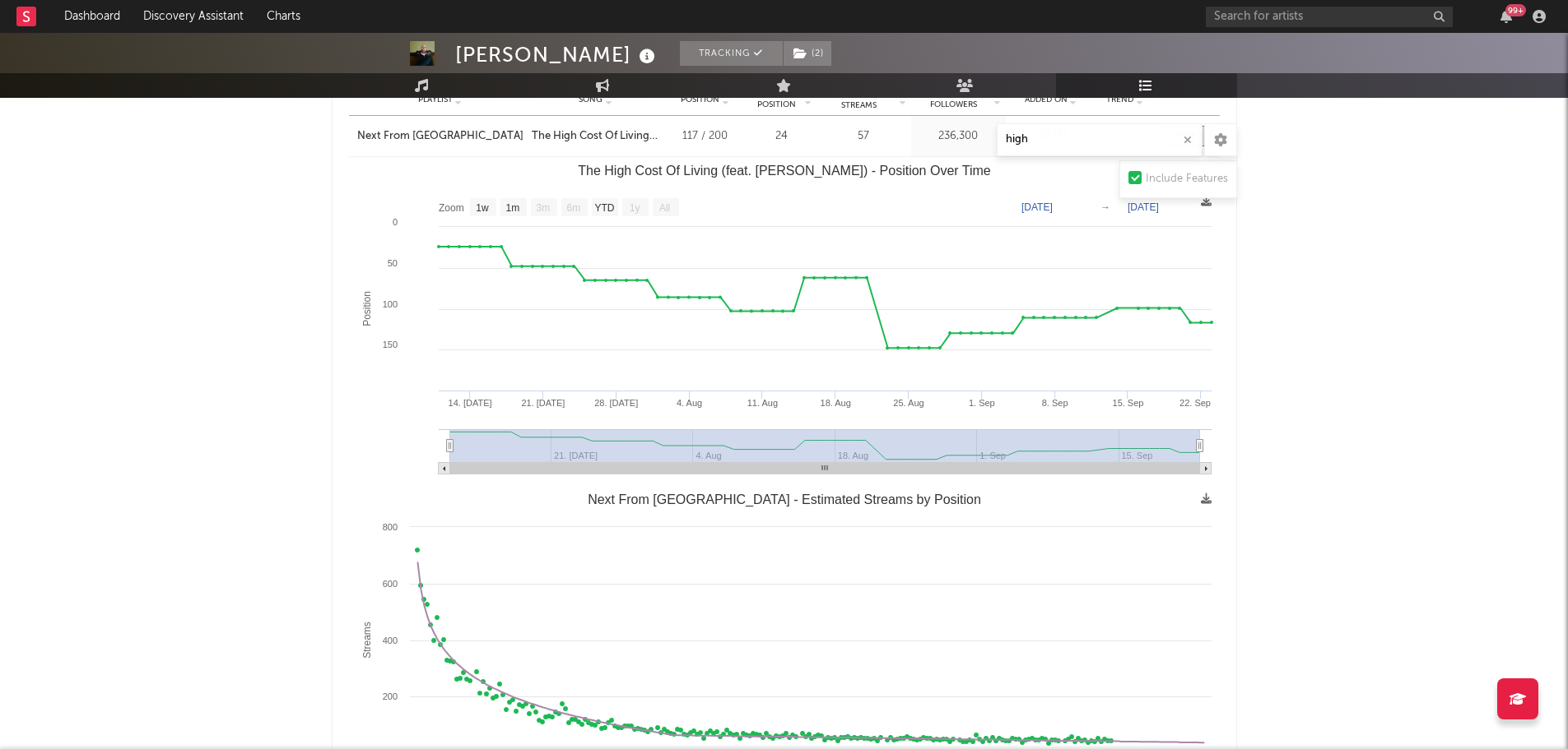
scroll to position [411, 0]
